Goal: Task Accomplishment & Management: Use online tool/utility

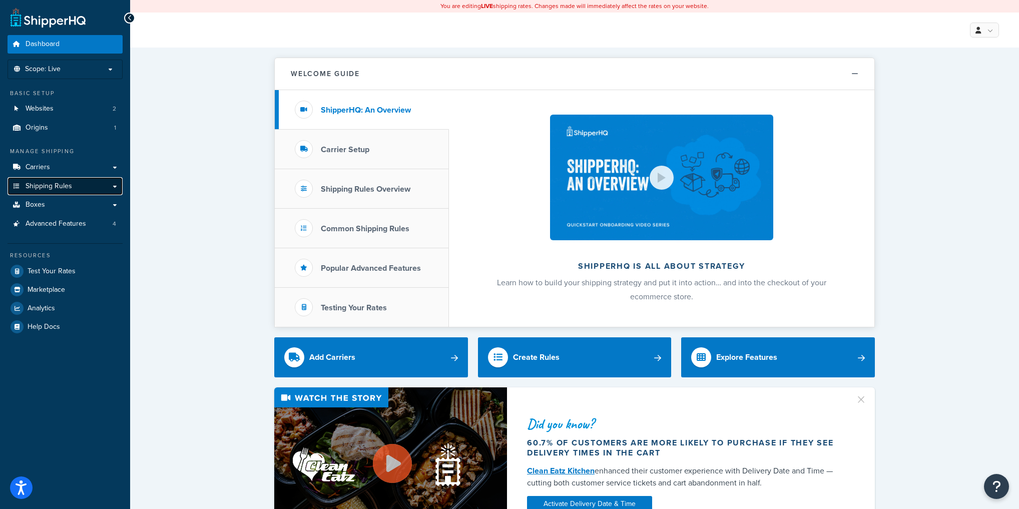
click at [44, 185] on span "Shipping Rules" at bounding box center [49, 186] width 47 height 9
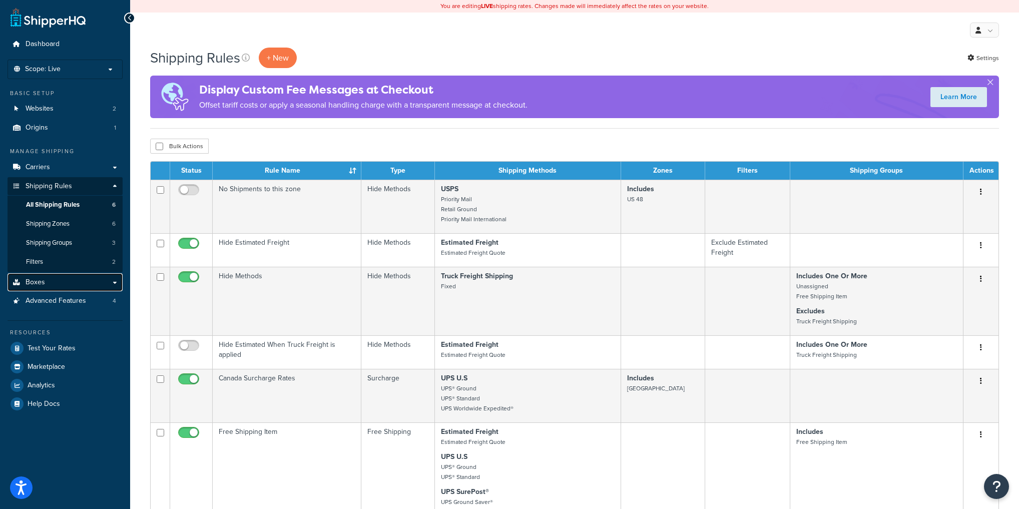
click at [42, 283] on span "Boxes" at bounding box center [36, 282] width 20 height 9
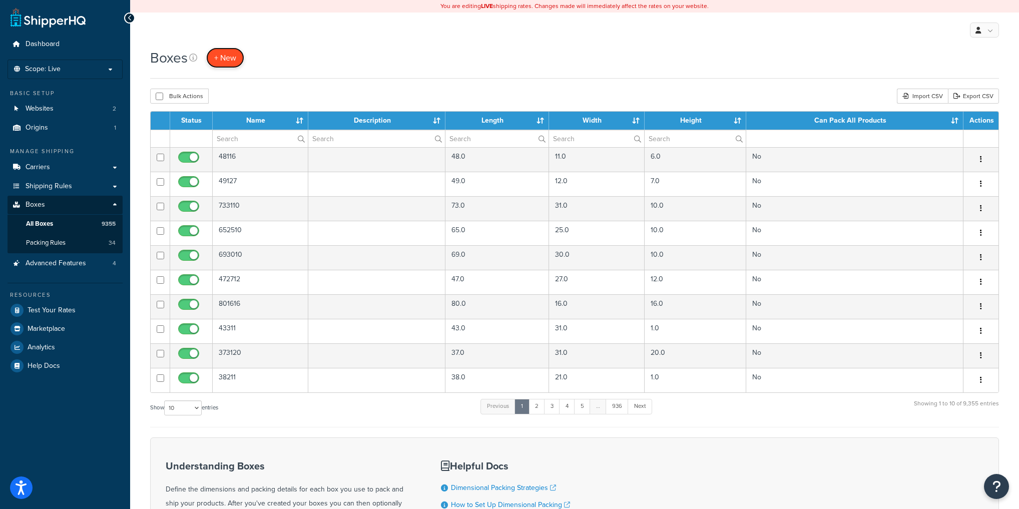
click at [224, 55] on span "+ New" at bounding box center [225, 58] width 22 height 12
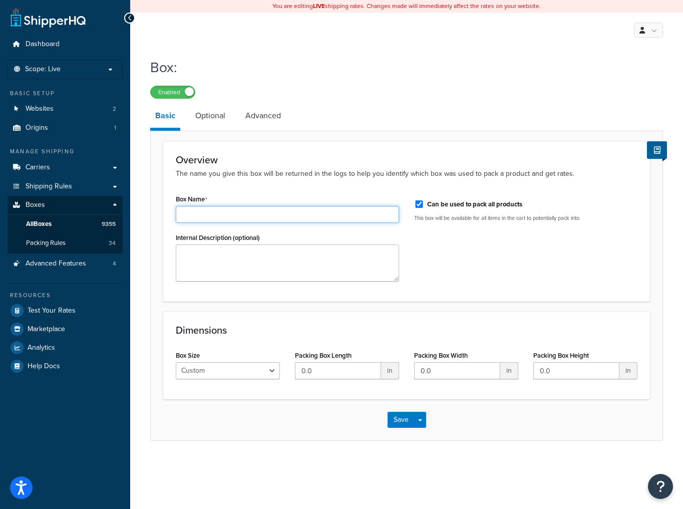
click at [262, 214] on input "Box Name" at bounding box center [287, 214] width 223 height 17
type input "513016"
click at [493, 206] on label "Can be used to pack all products" at bounding box center [474, 204] width 95 height 9
click at [424, 206] on input "Can be used to pack all products" at bounding box center [419, 204] width 10 height 8
checkbox input "false"
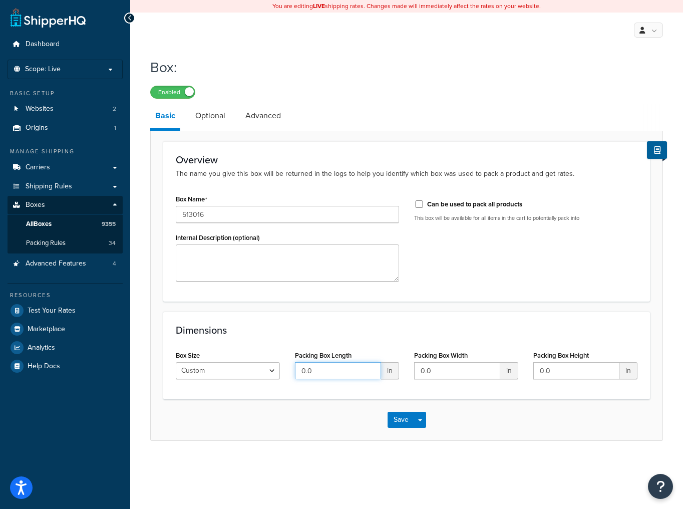
click at [320, 370] on input "0.0" at bounding box center [338, 370] width 86 height 17
type input "51"
type input "30"
type input "16"
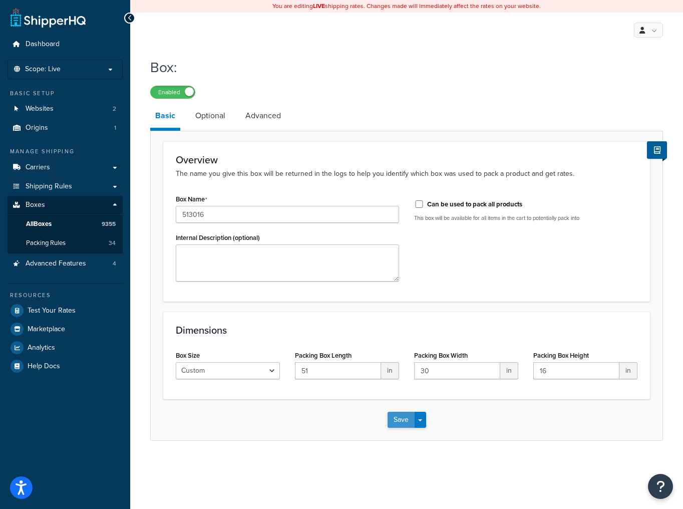
click at [400, 418] on button "Save" at bounding box center [400, 420] width 27 height 16
